Goal: Task Accomplishment & Management: Use online tool/utility

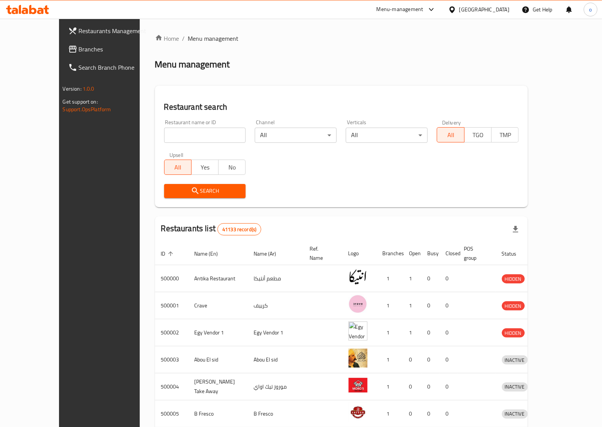
click at [79, 48] on span "Branches" at bounding box center [116, 49] width 75 height 9
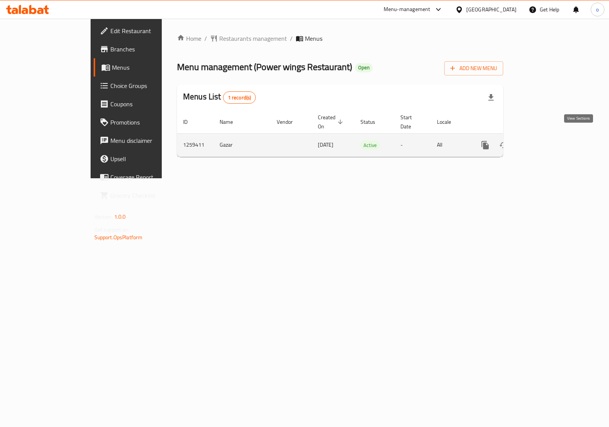
click at [544, 142] on icon "enhanced table" at bounding box center [540, 145] width 7 height 7
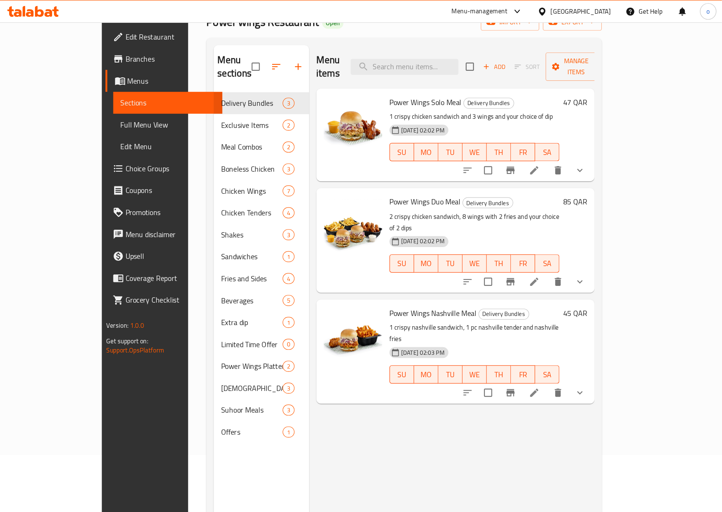
scroll to position [47, 0]
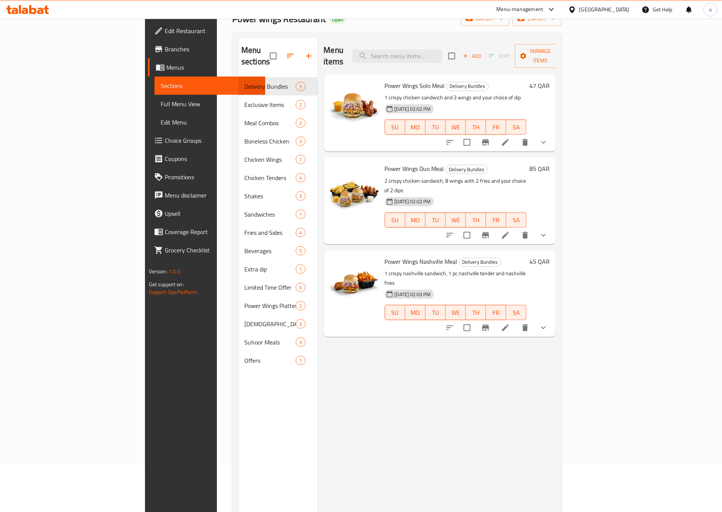
click at [148, 40] on link "Branches" at bounding box center [207, 49] width 118 height 18
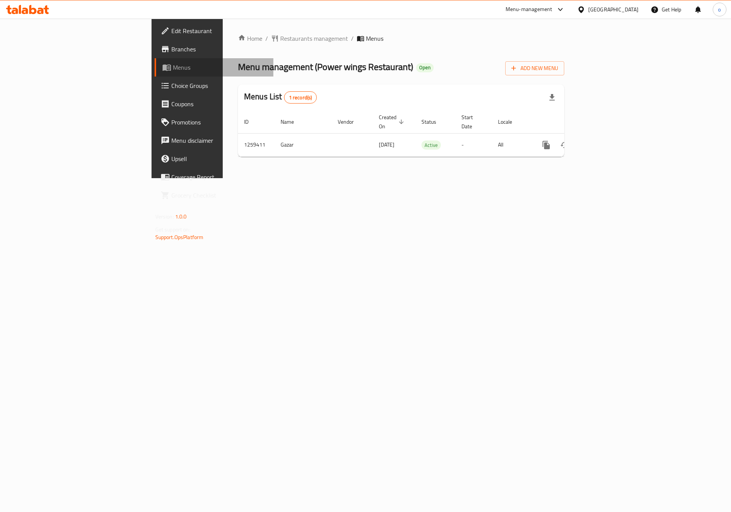
click at [173, 68] on span "Menus" at bounding box center [220, 67] width 95 height 9
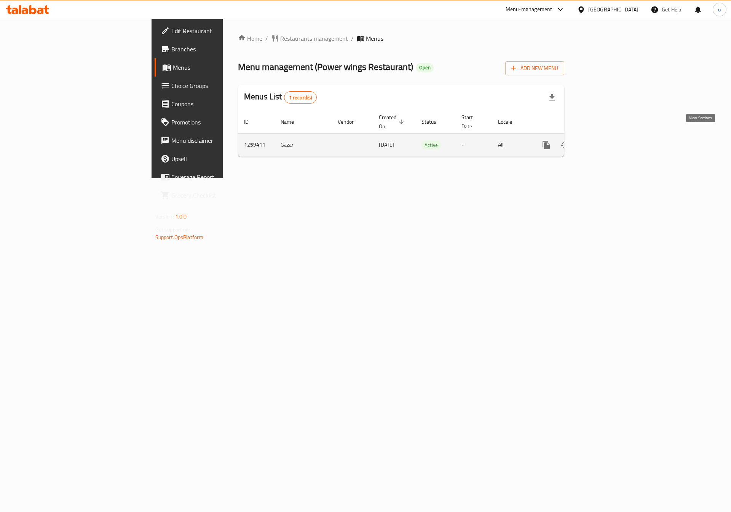
click at [610, 137] on link "enhanced table" at bounding box center [601, 145] width 18 height 18
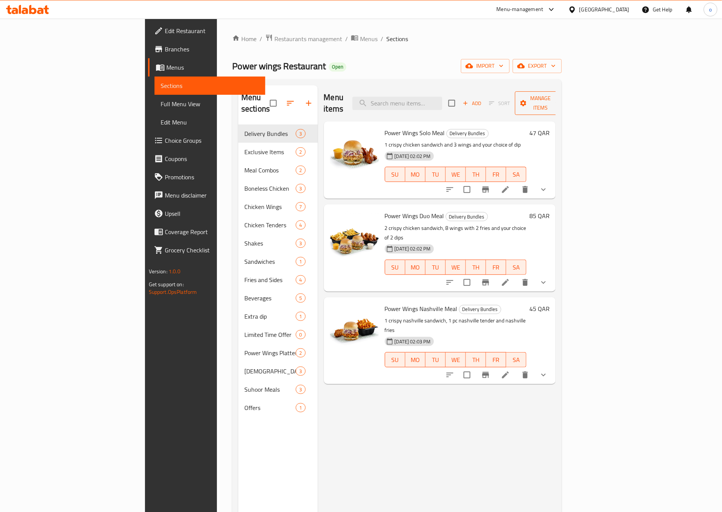
click at [560, 102] on span "Manage items" at bounding box center [540, 103] width 39 height 19
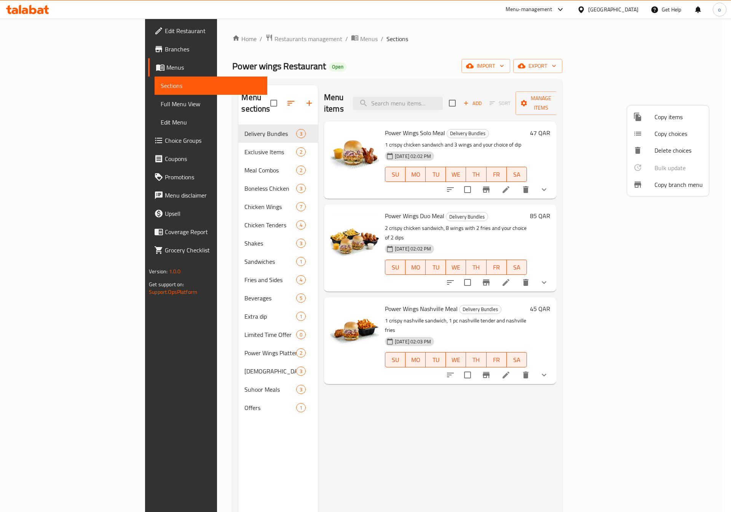
click at [667, 184] on span "Copy branch menu" at bounding box center [679, 184] width 48 height 9
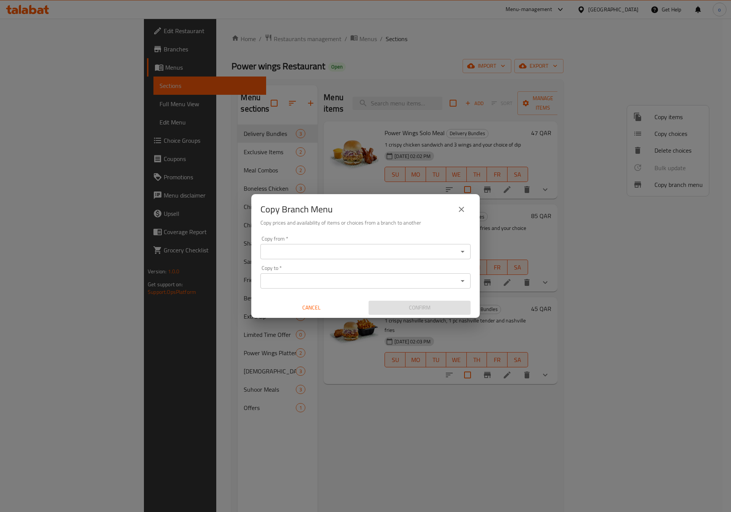
click at [387, 252] on input "Copy from   *" at bounding box center [359, 251] width 193 height 11
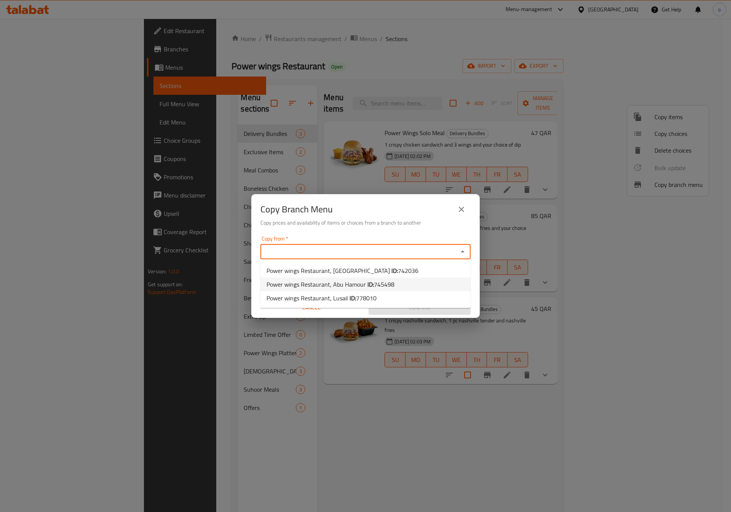
click at [407, 280] on li "Power wings Restaurant, Abu Hamour ID: 745498" at bounding box center [365, 285] width 210 height 14
type input "Power wings Restaurant, Abu Hamour"
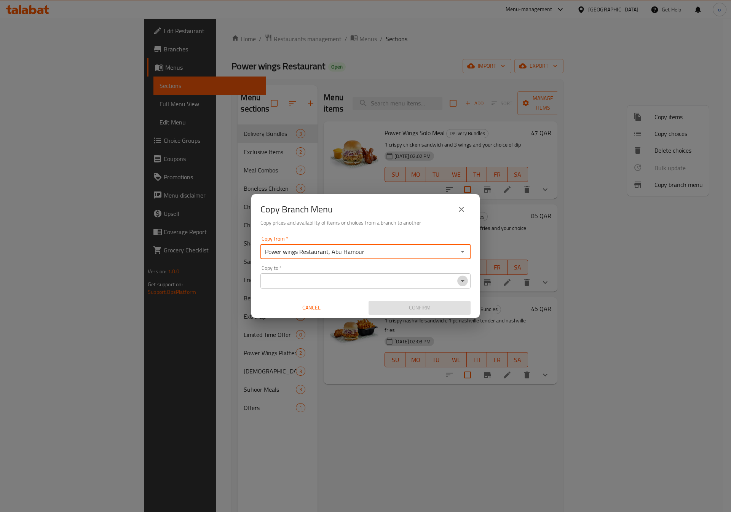
click at [463, 283] on icon "Open" at bounding box center [462, 280] width 9 height 9
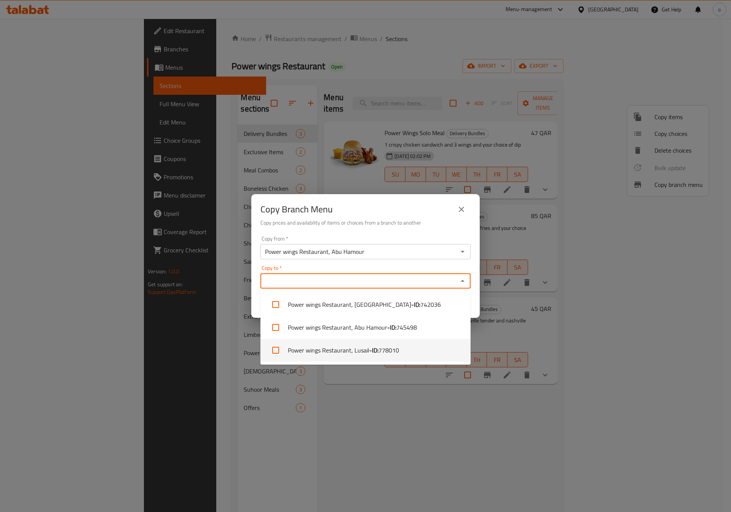
click at [390, 353] on span "778010" at bounding box center [388, 350] width 21 height 9
checkbox input "true"
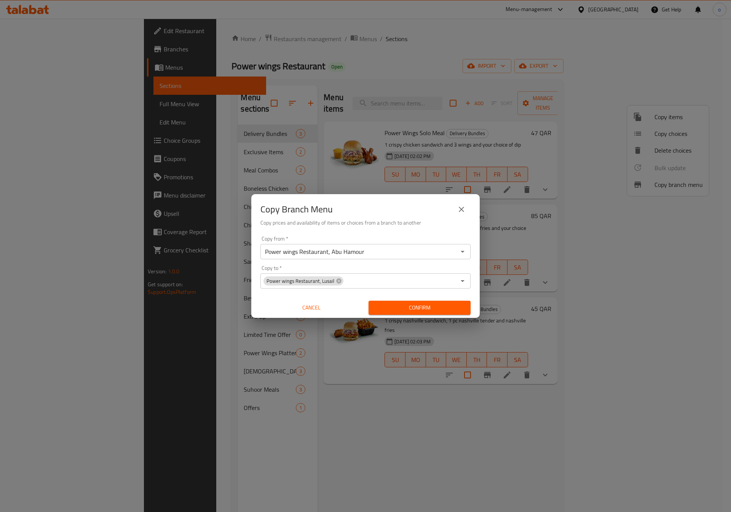
click at [416, 433] on div "Copy Branch Menu Copy prices and availability of items or choices from a branch…" at bounding box center [365, 256] width 731 height 512
click at [426, 304] on span "Confirm" at bounding box center [420, 308] width 90 height 10
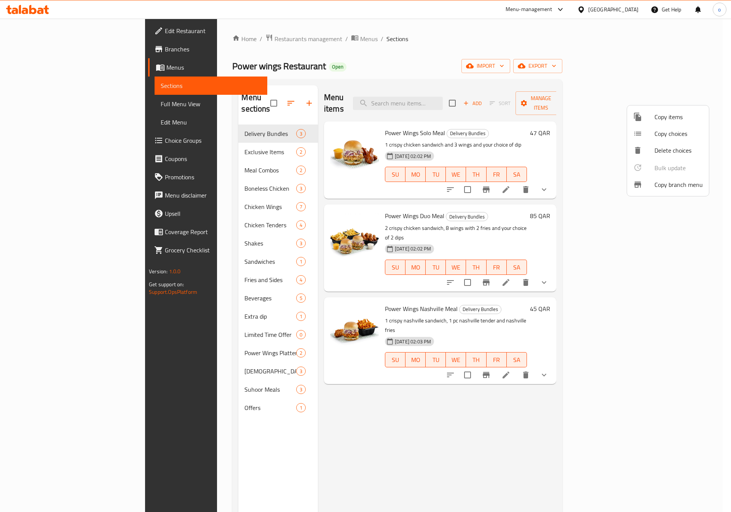
click at [29, 105] on div at bounding box center [365, 256] width 731 height 512
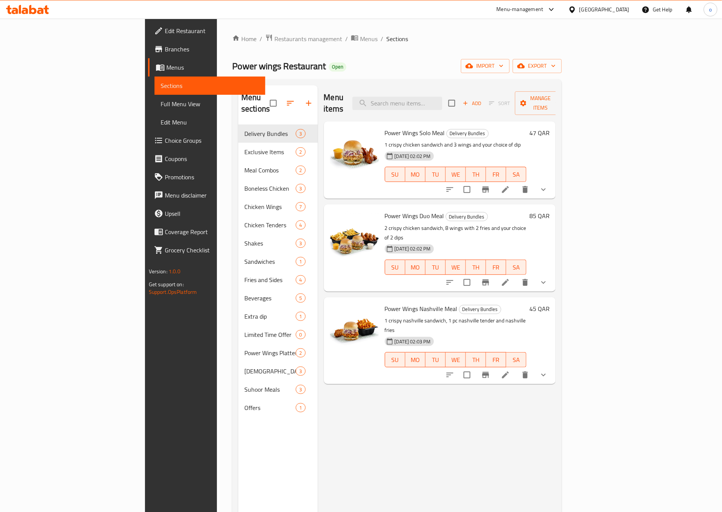
click at [161, 102] on span "Full Menu View" at bounding box center [210, 103] width 99 height 9
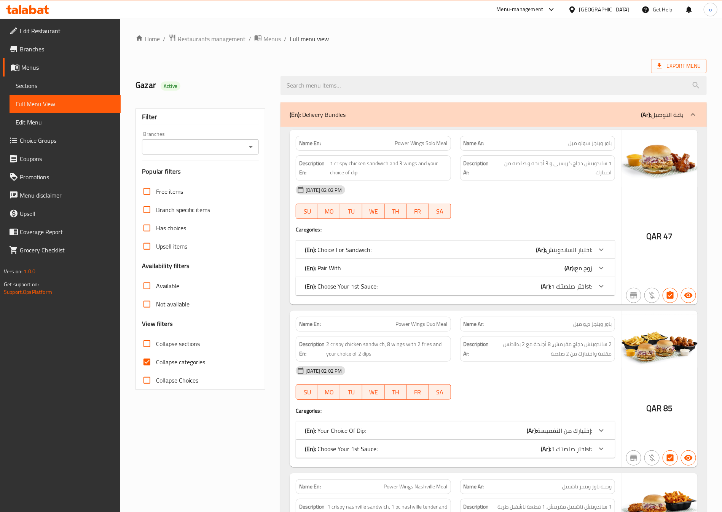
click at [149, 366] on input "Collapse categories" at bounding box center [147, 362] width 18 height 18
checkbox input "false"
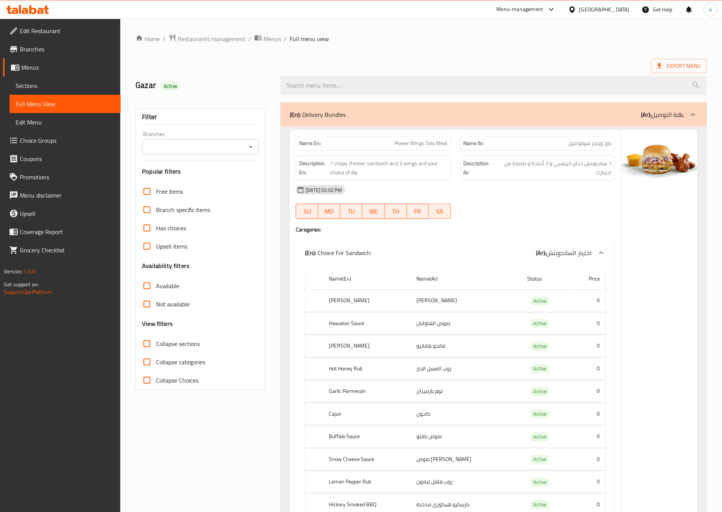
click at [51, 51] on span "Branches" at bounding box center [67, 49] width 95 height 9
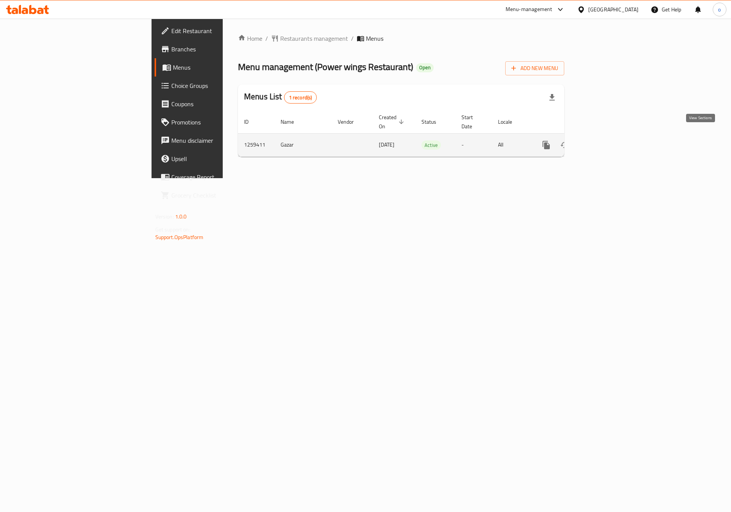
click at [606, 140] on icon "enhanced table" at bounding box center [601, 144] width 9 height 9
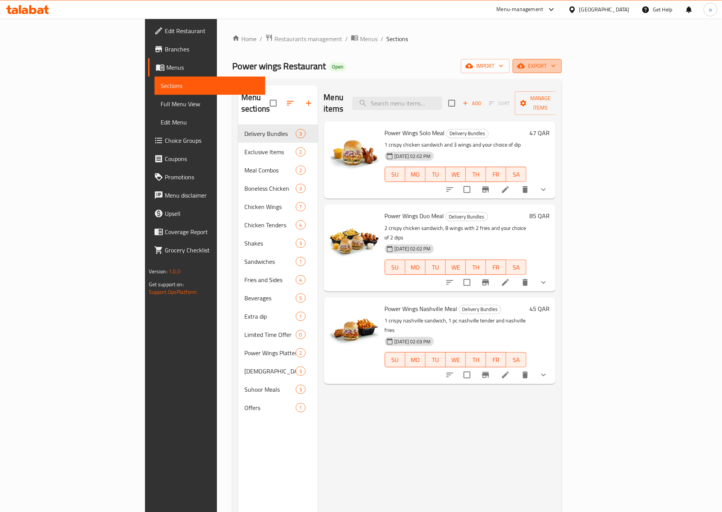
click at [556, 64] on span "export" at bounding box center [537, 66] width 37 height 10
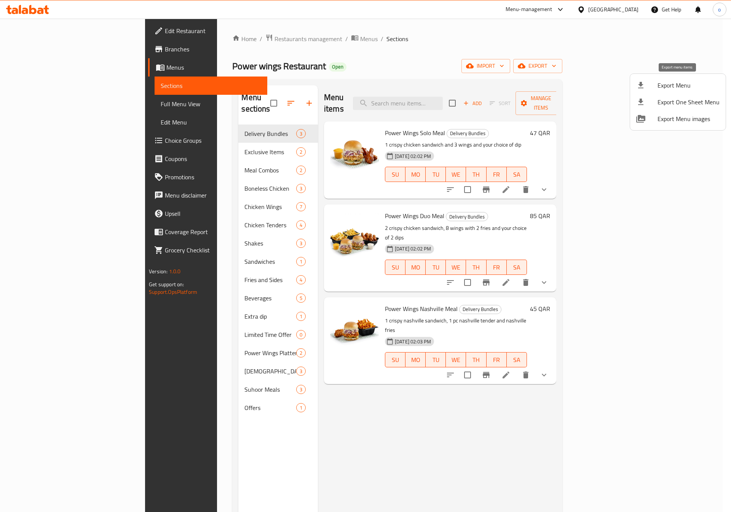
click at [688, 84] on span "Export Menu" at bounding box center [689, 85] width 62 height 9
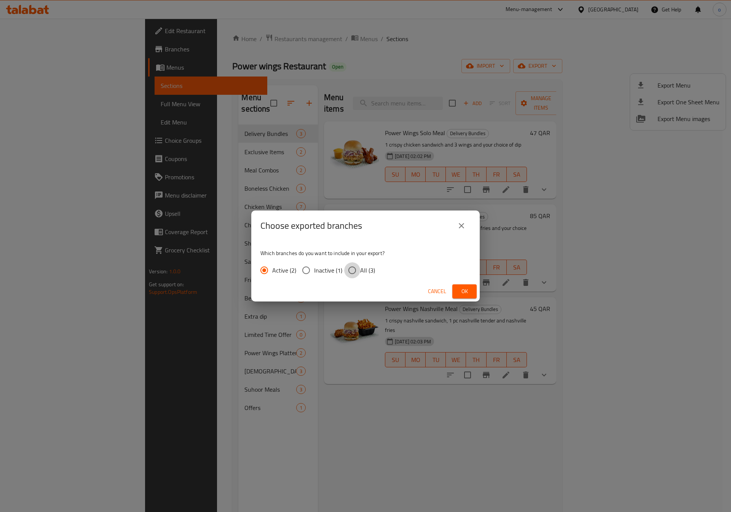
click at [354, 268] on input "All (3)" at bounding box center [352, 270] width 16 height 16
radio input "true"
click at [468, 292] on span "Ok" at bounding box center [464, 292] width 12 height 10
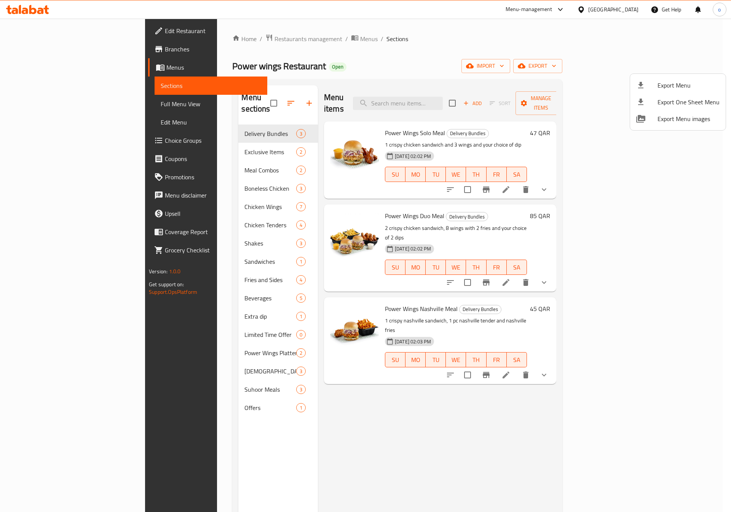
click at [51, 47] on div at bounding box center [365, 256] width 731 height 512
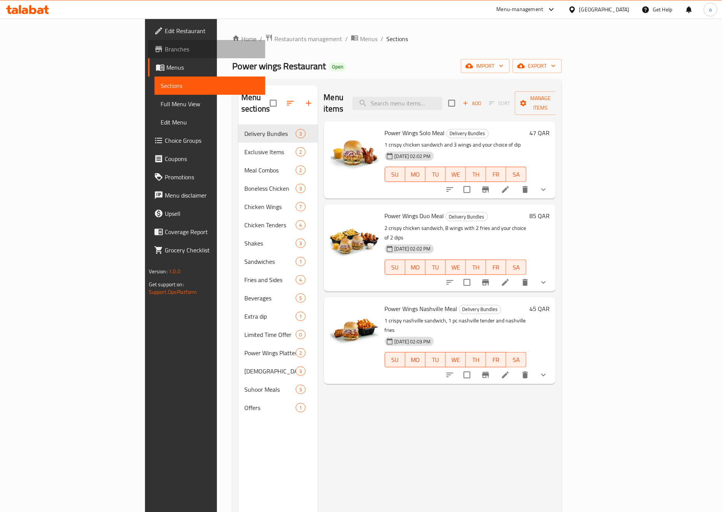
click at [165, 51] on span "Branches" at bounding box center [212, 49] width 95 height 9
